Goal: Task Accomplishment & Management: Manage account settings

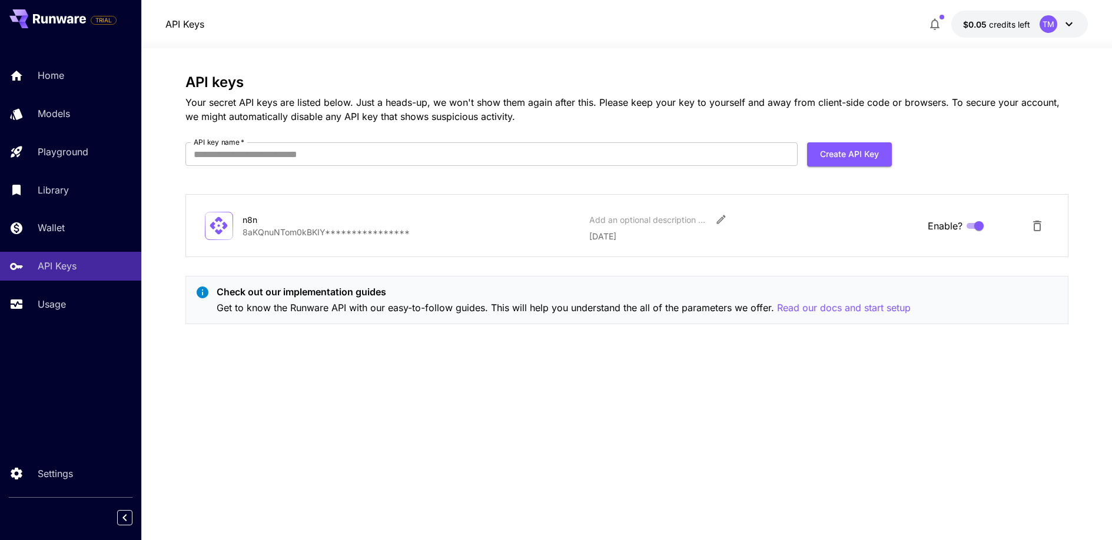
click at [476, 345] on div "**********" at bounding box center [626, 294] width 883 height 440
click at [298, 159] on input "API key name   *" at bounding box center [491, 154] width 612 height 24
click at [623, 363] on div "**********" at bounding box center [626, 294] width 883 height 440
click at [543, 164] on input "API key name   *" at bounding box center [491, 154] width 612 height 24
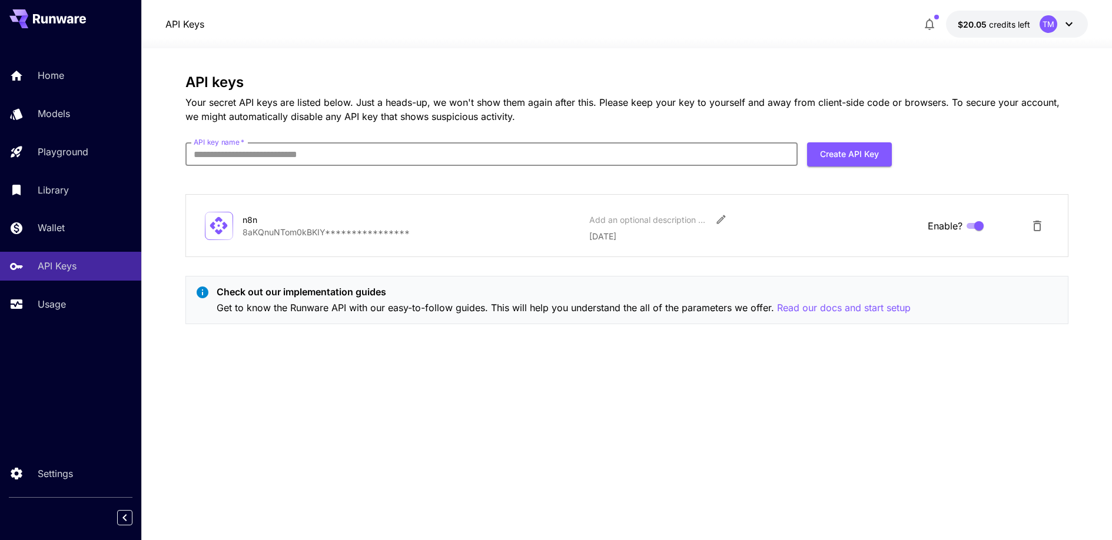
click at [344, 404] on div "**********" at bounding box center [626, 294] width 883 height 440
click at [71, 192] on div "Library" at bounding box center [86, 190] width 92 height 14
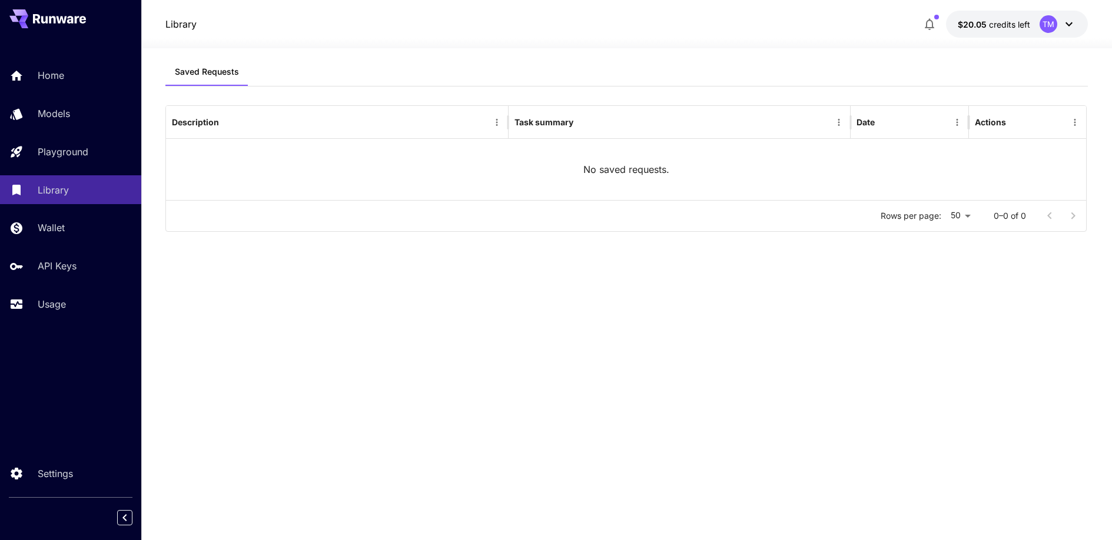
click at [57, 212] on div "Home Models Playground Library Wallet API Keys Usage" at bounding box center [70, 189] width 141 height 257
click at [55, 226] on p "Wallet" at bounding box center [53, 228] width 27 height 14
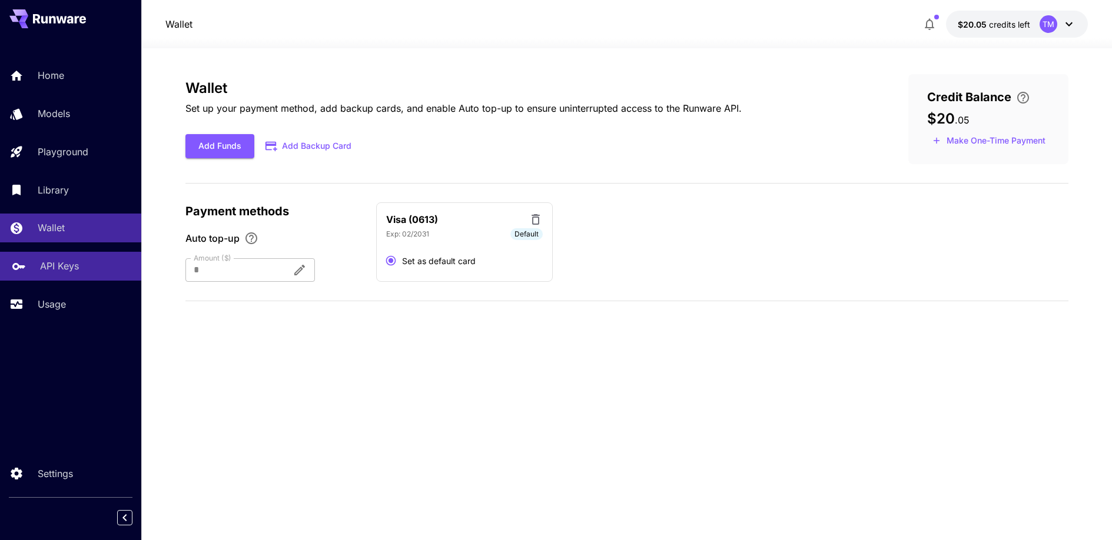
click at [45, 256] on link "API Keys" at bounding box center [70, 266] width 141 height 29
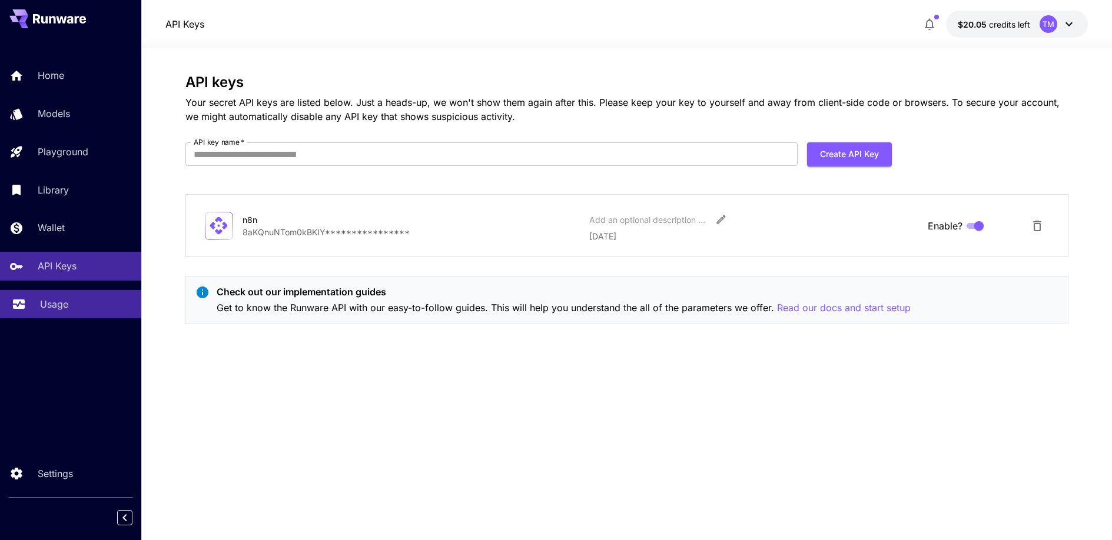
click at [49, 303] on p "Usage" at bounding box center [54, 304] width 28 height 14
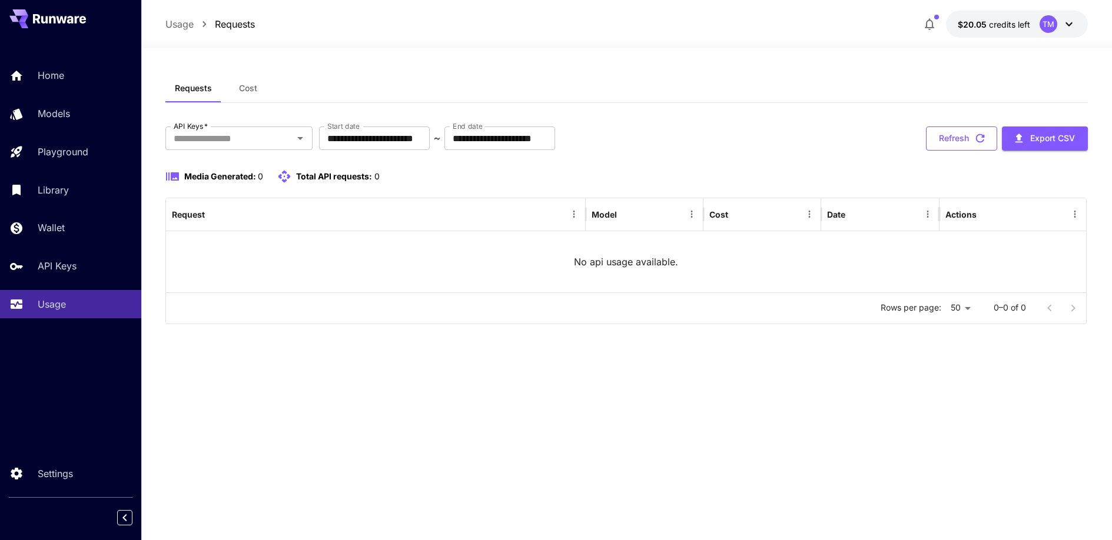
click at [942, 134] on button "Refresh" at bounding box center [961, 139] width 71 height 24
click at [60, 82] on p "Home" at bounding box center [53, 75] width 26 height 14
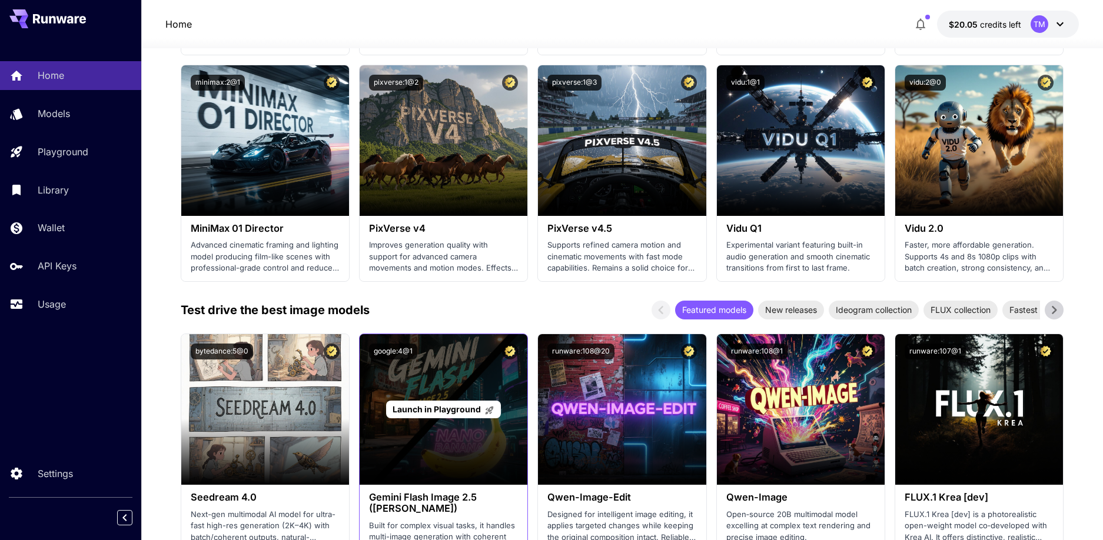
scroll to position [1354, 0]
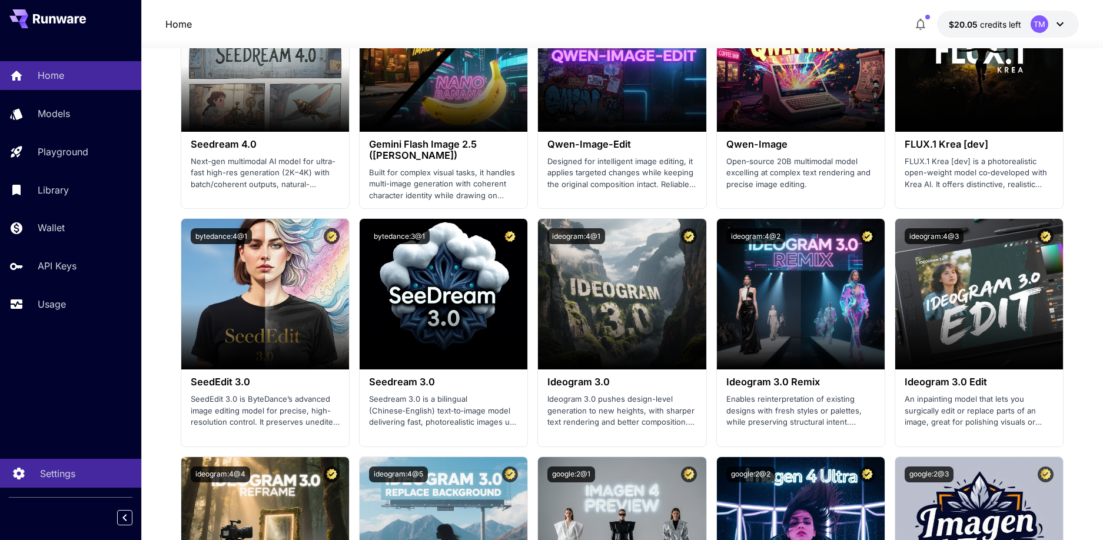
click at [51, 479] on p "Settings" at bounding box center [57, 474] width 35 height 14
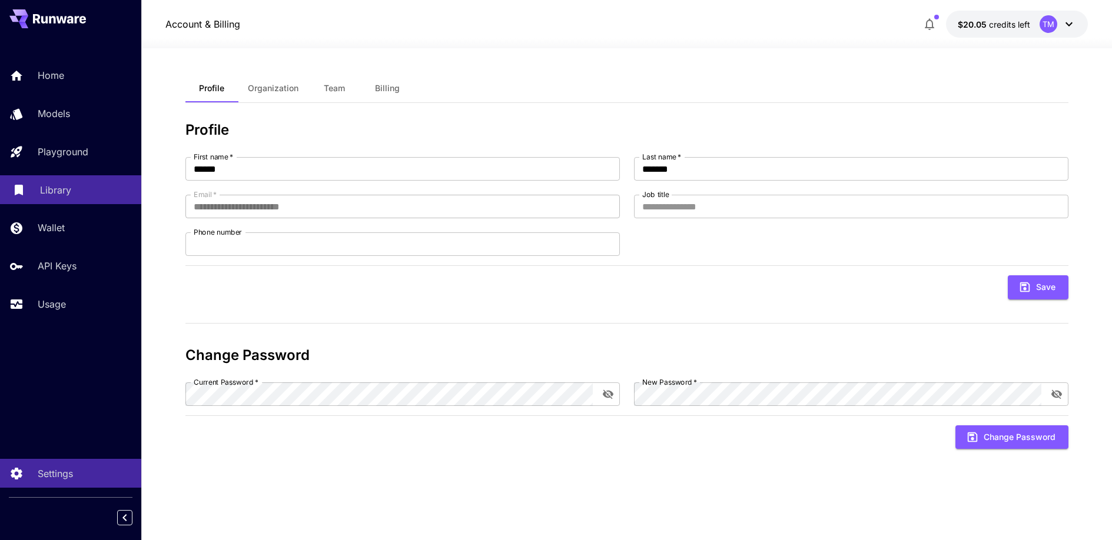
click at [68, 198] on link "Library" at bounding box center [70, 189] width 141 height 29
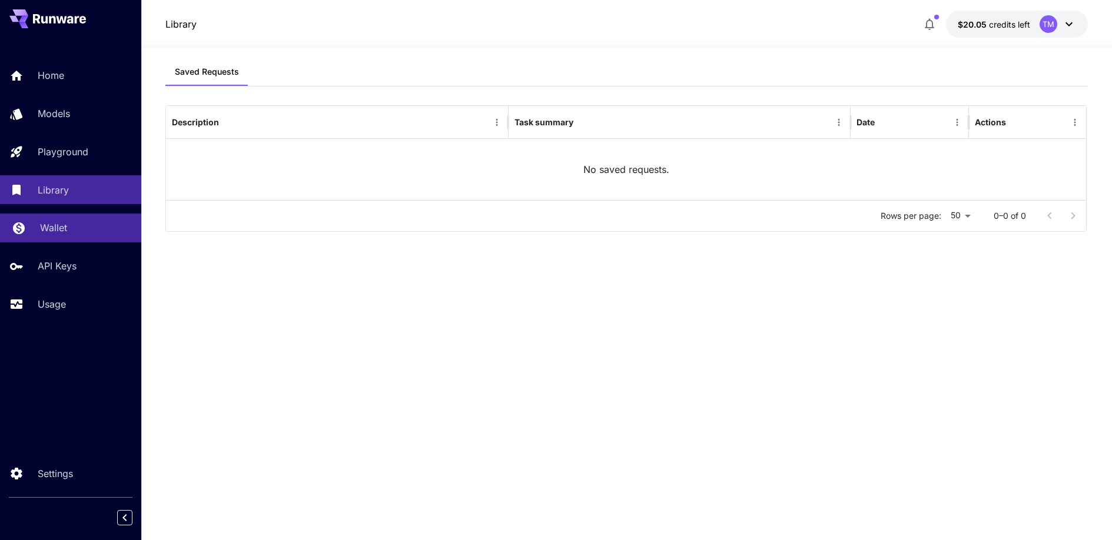
click at [61, 227] on p "Wallet" at bounding box center [53, 228] width 27 height 14
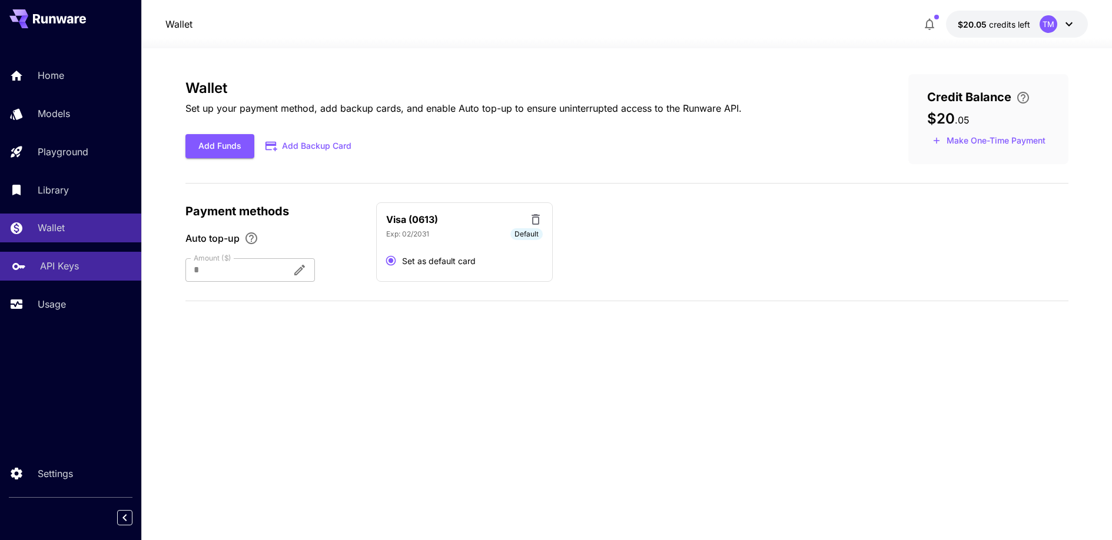
click at [55, 271] on p "API Keys" at bounding box center [59, 266] width 39 height 14
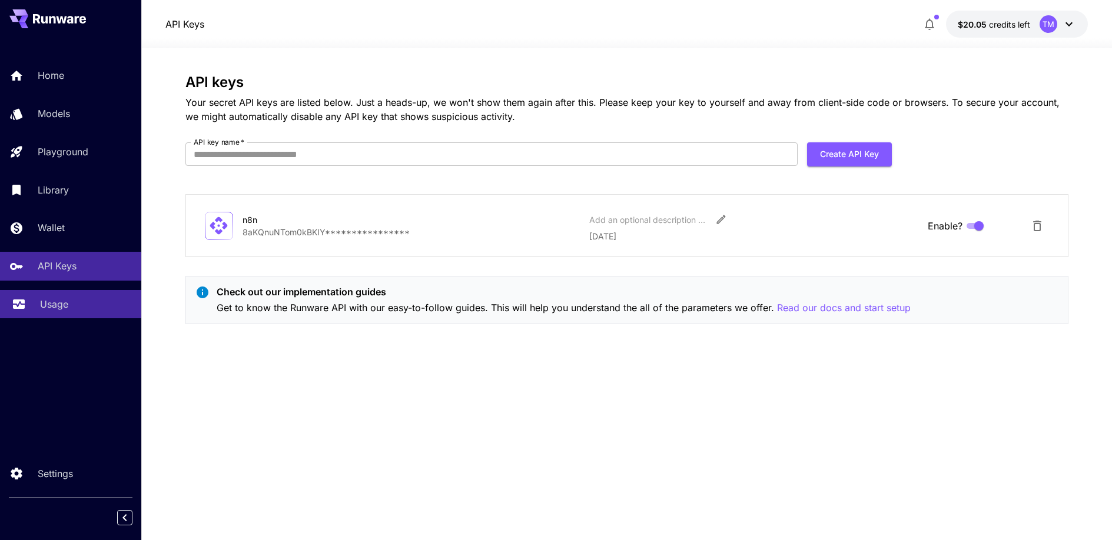
click at [55, 297] on p "Usage" at bounding box center [54, 304] width 28 height 14
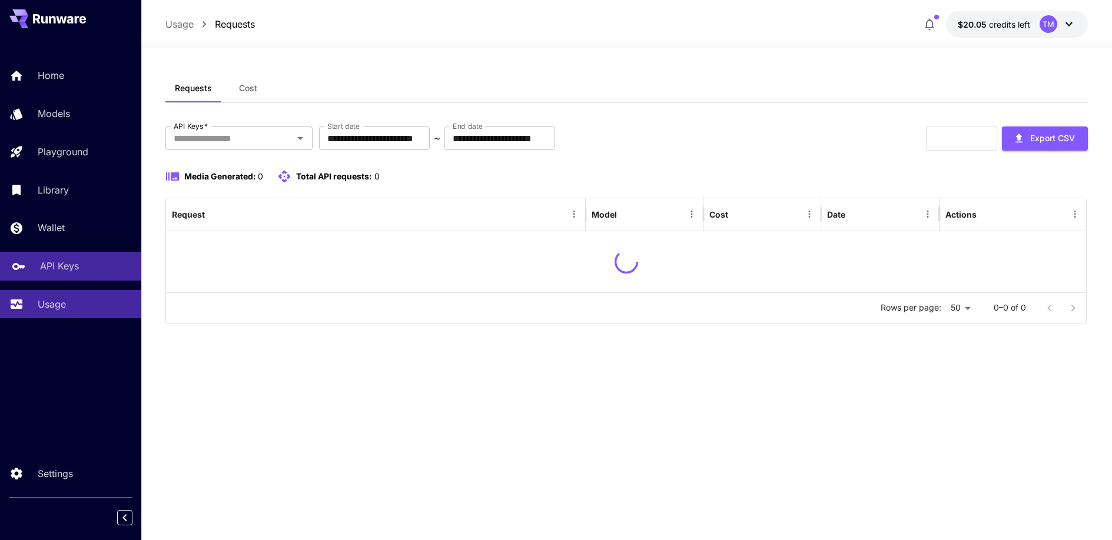
click at [66, 267] on p "API Keys" at bounding box center [59, 266] width 39 height 14
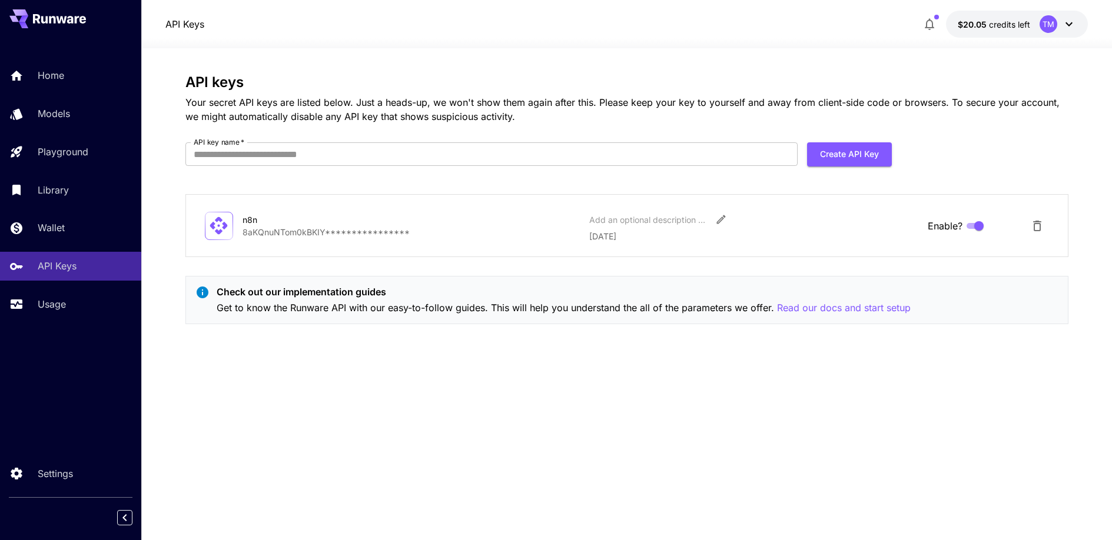
click at [1071, 14] on button "$20.05 credits left TM" at bounding box center [1017, 24] width 142 height 27
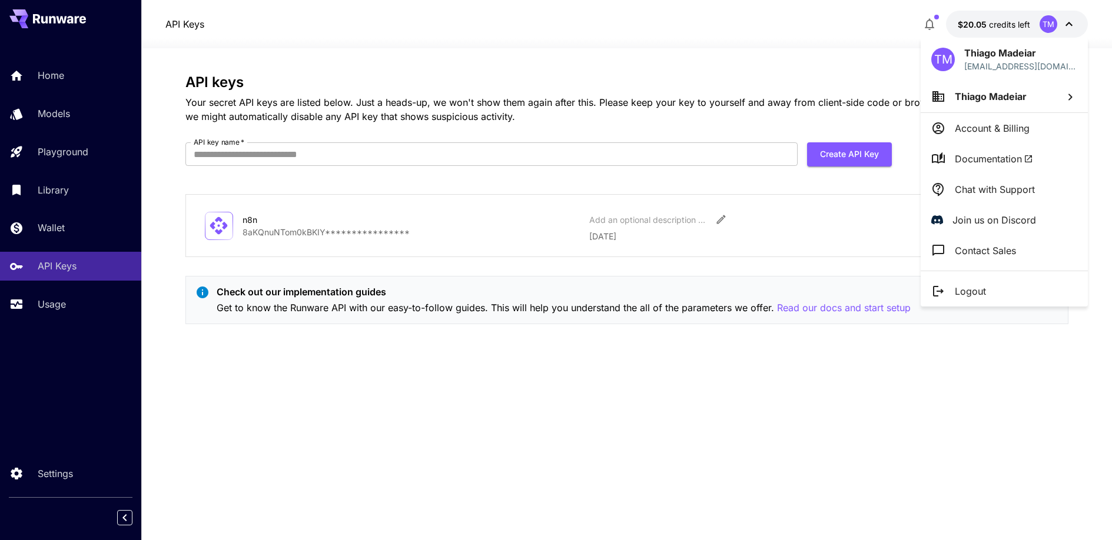
click at [996, 161] on span "Documentation" at bounding box center [994, 159] width 78 height 14
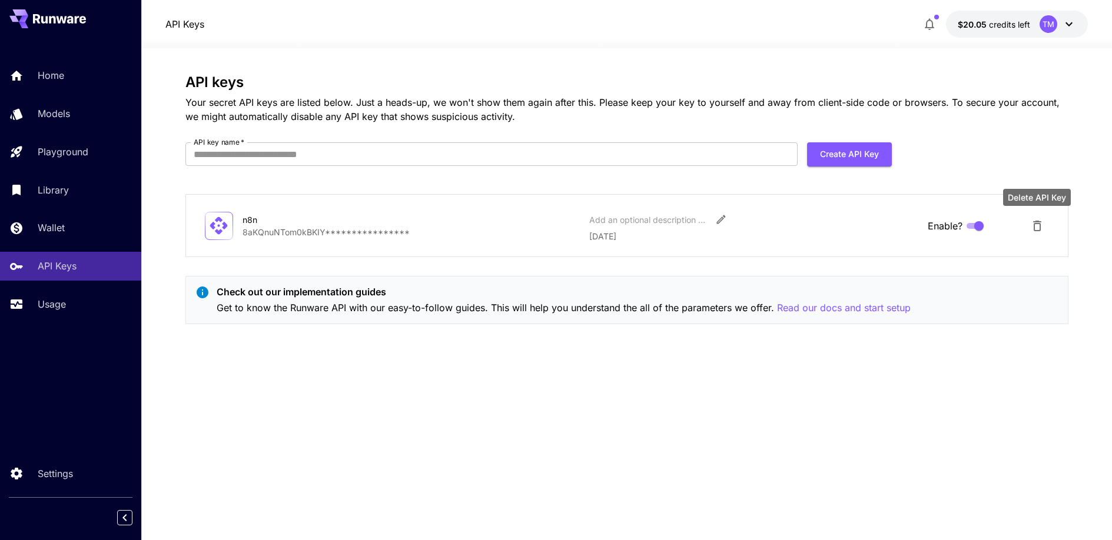
click at [1042, 226] on icon "Delete API Key" at bounding box center [1037, 226] width 14 height 14
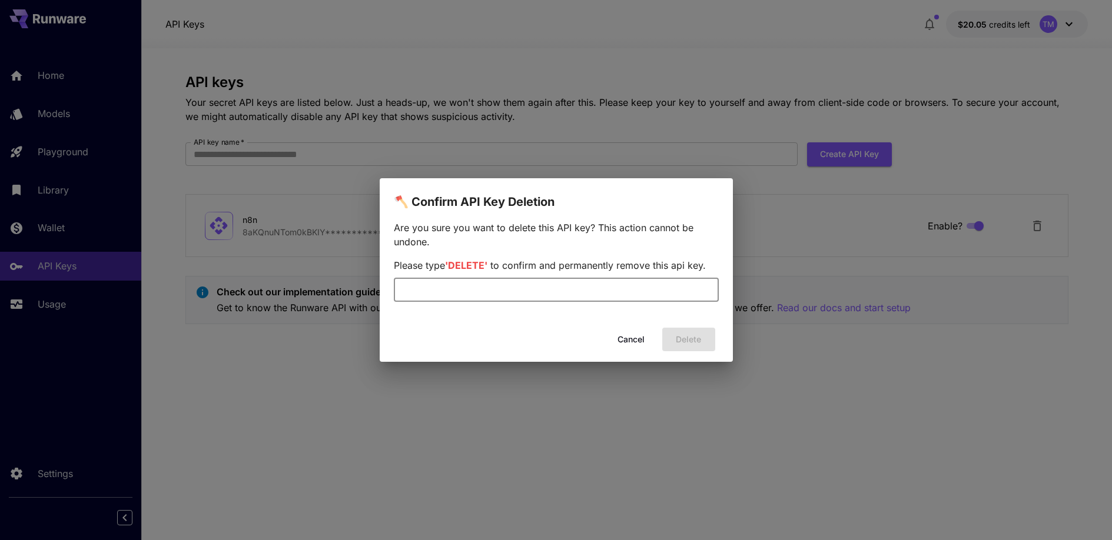
click at [585, 294] on input "text" at bounding box center [556, 290] width 325 height 24
click at [415, 291] on input "*******" at bounding box center [556, 290] width 325 height 24
type input "******"
click at [689, 328] on button "Delete" at bounding box center [688, 340] width 53 height 24
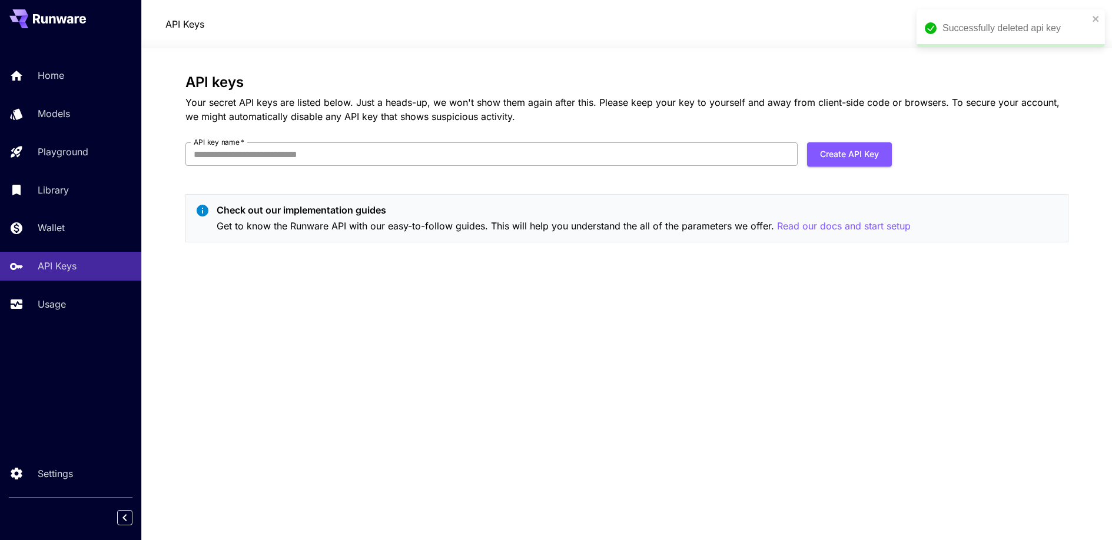
click at [506, 148] on input "API key name   *" at bounding box center [491, 154] width 612 height 24
type input "***"
click at [860, 152] on button "Create API Key" at bounding box center [849, 154] width 85 height 24
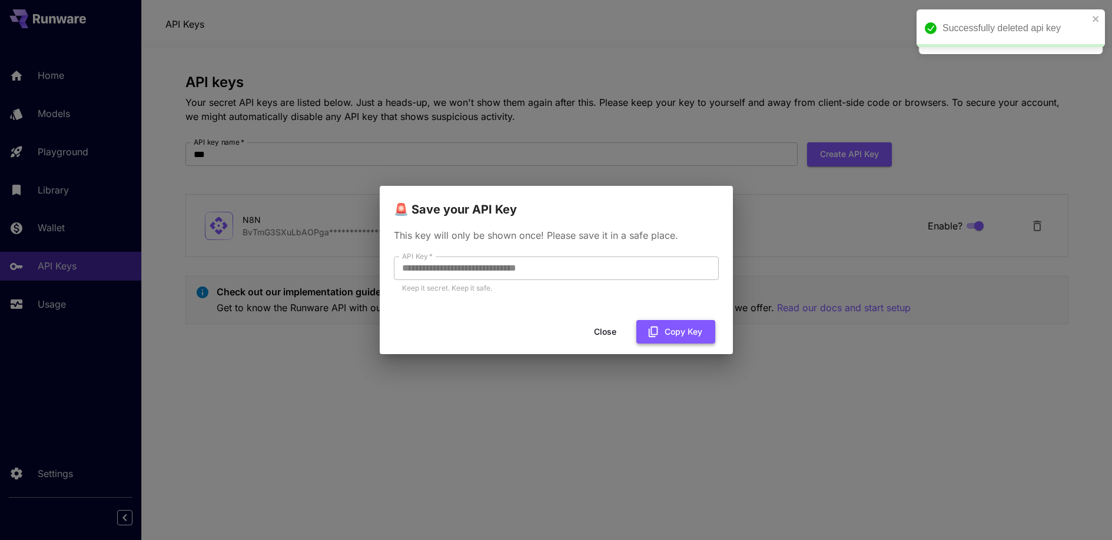
click at [682, 334] on button "Copy Key" at bounding box center [675, 332] width 79 height 24
click at [606, 333] on button "Close" at bounding box center [614, 332] width 53 height 24
